Goal: Find contact information: Find contact information

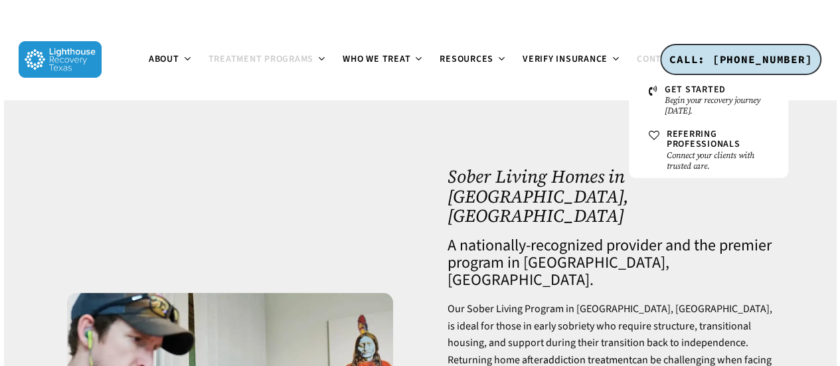
click at [652, 53] on span "Contact" at bounding box center [657, 58] width 41 height 13
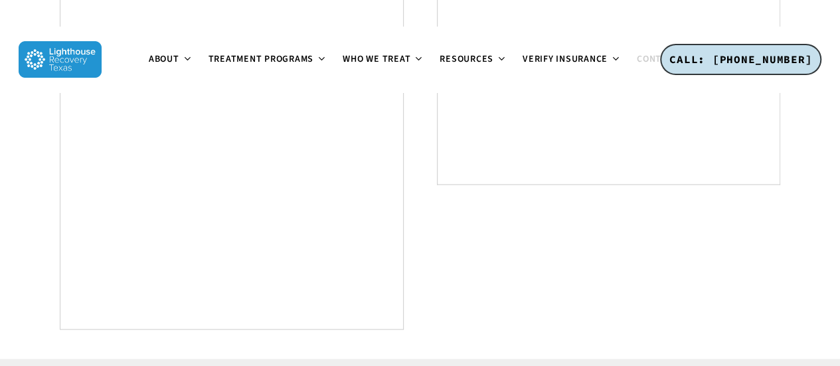
scroll to position [843, 0]
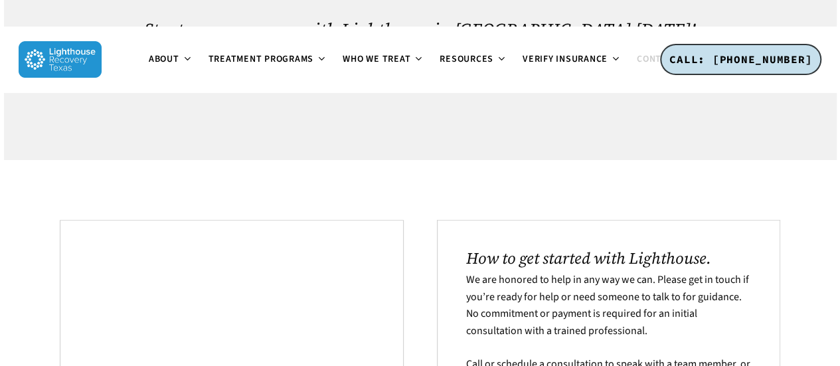
scroll to position [0, 0]
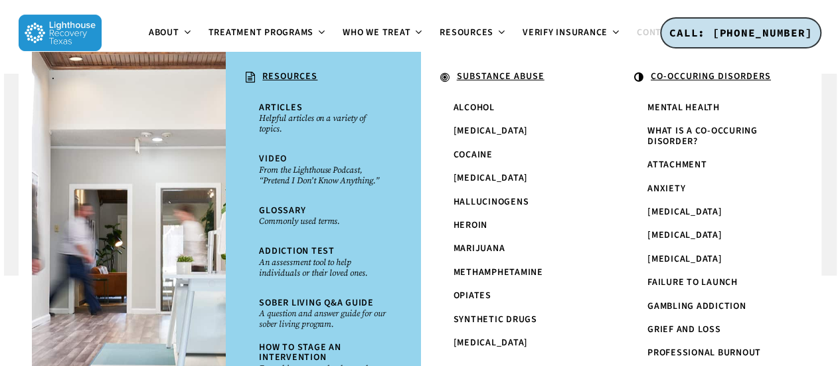
click at [54, 23] on img at bounding box center [60, 33] width 83 height 37
